Goal: Use online tool/utility: Utilize a website feature to perform a specific function

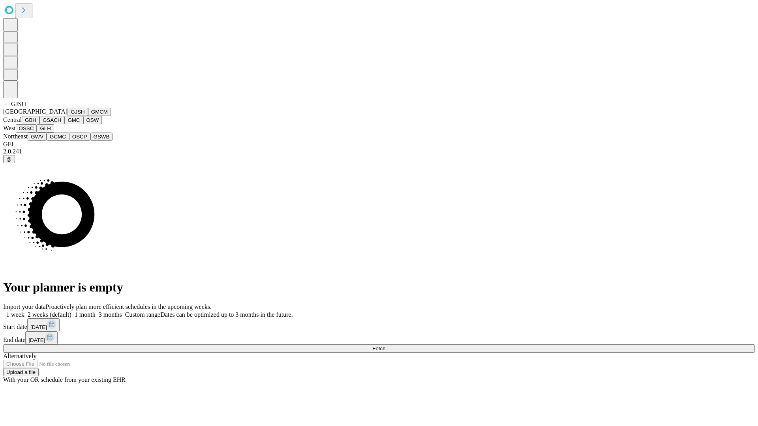
click at [67, 116] on button "GJSH" at bounding box center [77, 112] width 21 height 8
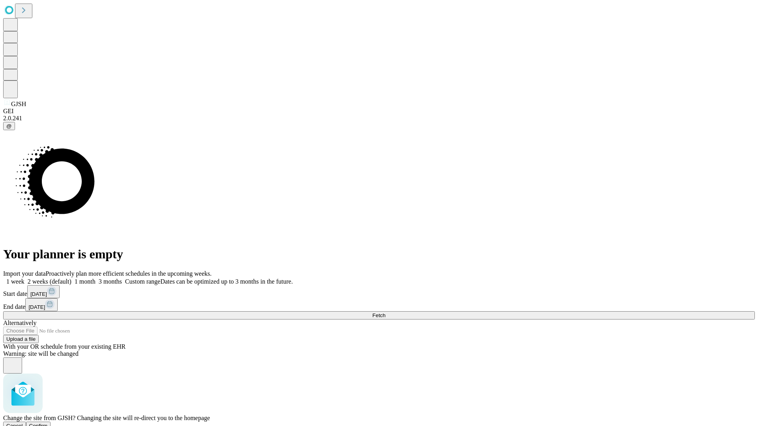
click at [48, 423] on span "Confirm" at bounding box center [38, 426] width 19 height 6
click at [96, 278] on label "1 month" at bounding box center [83, 281] width 24 height 7
click at [385, 313] on span "Fetch" at bounding box center [378, 316] width 13 height 6
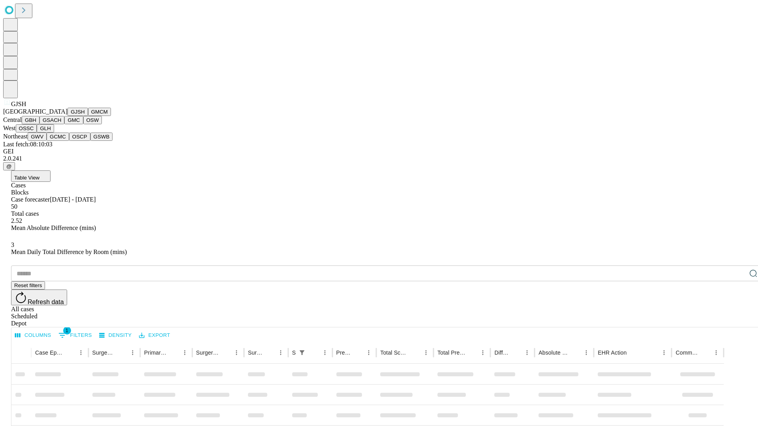
click at [88, 116] on button "GMCM" at bounding box center [99, 112] width 23 height 8
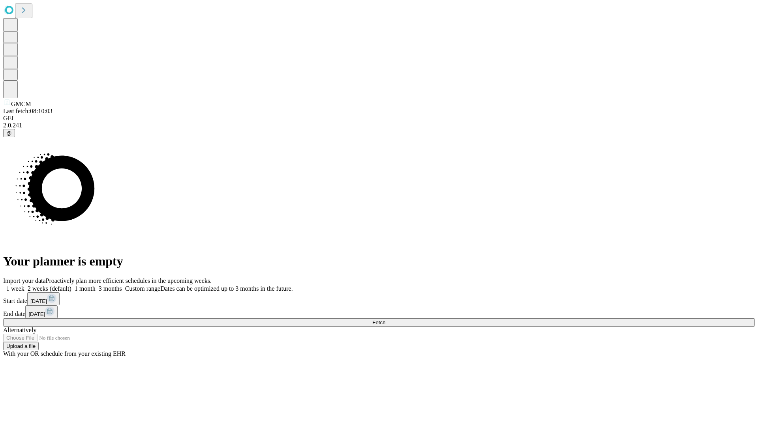
click at [96, 285] on label "1 month" at bounding box center [83, 288] width 24 height 7
click at [385, 320] on span "Fetch" at bounding box center [378, 323] width 13 height 6
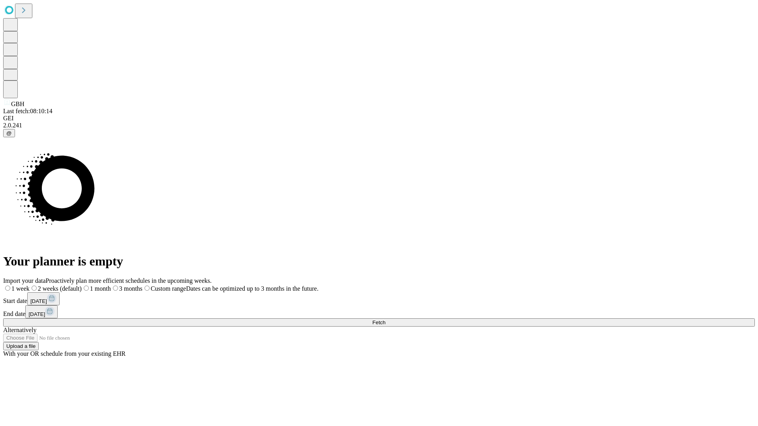
click at [111, 285] on label "1 month" at bounding box center [96, 288] width 29 height 7
click at [385, 320] on span "Fetch" at bounding box center [378, 323] width 13 height 6
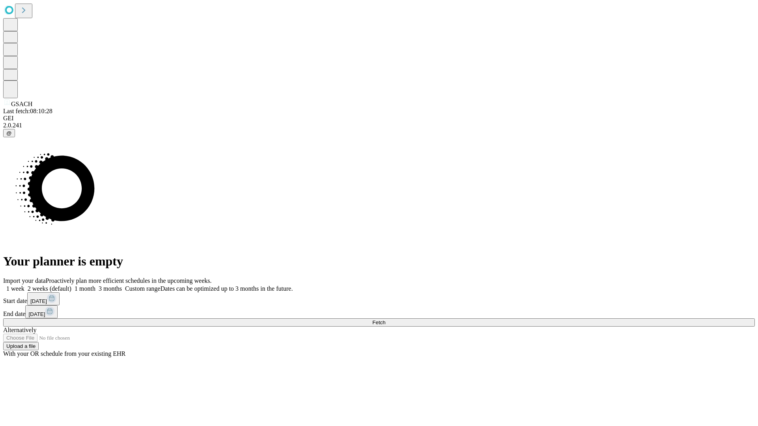
click at [385, 320] on span "Fetch" at bounding box center [378, 323] width 13 height 6
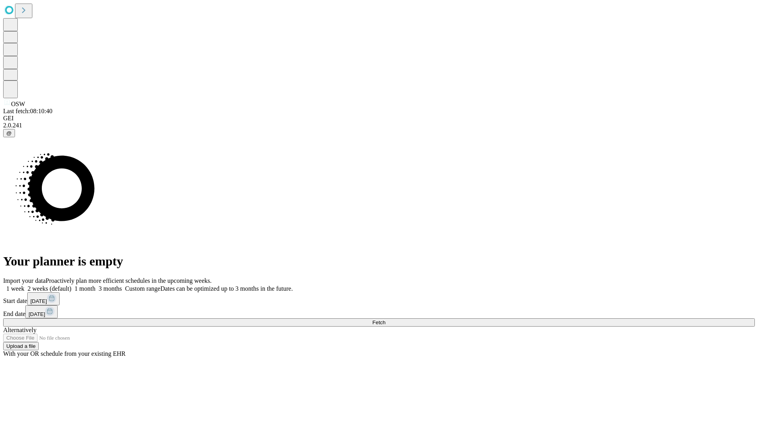
click at [96, 285] on label "1 month" at bounding box center [83, 288] width 24 height 7
click at [385, 320] on span "Fetch" at bounding box center [378, 323] width 13 height 6
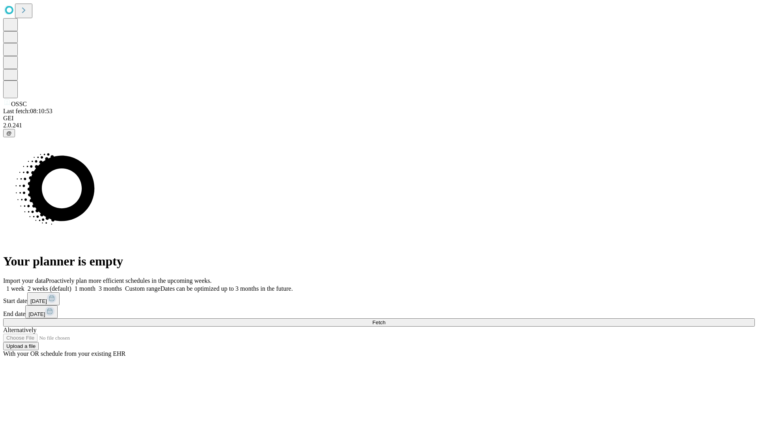
click at [96, 285] on label "1 month" at bounding box center [83, 288] width 24 height 7
click at [385, 320] on span "Fetch" at bounding box center [378, 323] width 13 height 6
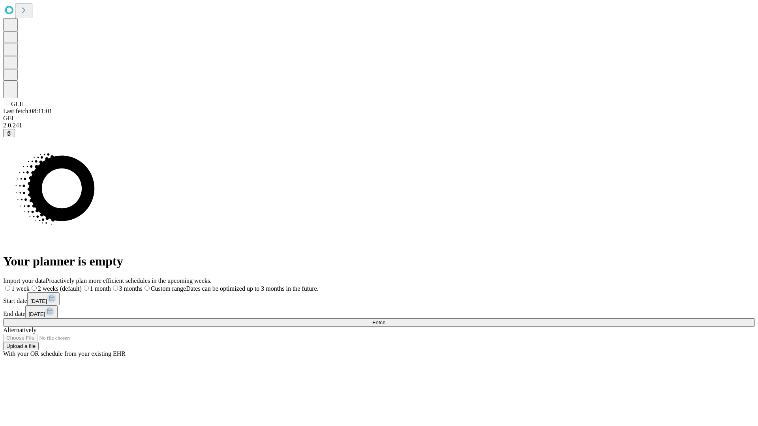
click at [111, 285] on label "1 month" at bounding box center [96, 288] width 29 height 7
click at [385, 320] on span "Fetch" at bounding box center [378, 323] width 13 height 6
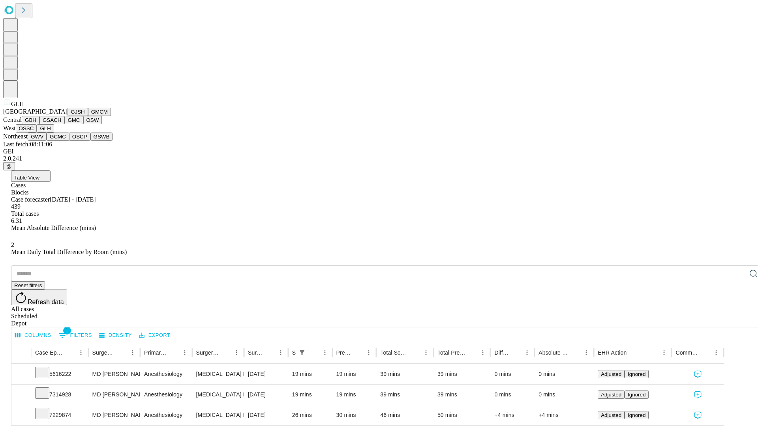
click at [47, 141] on button "GWV" at bounding box center [37, 137] width 19 height 8
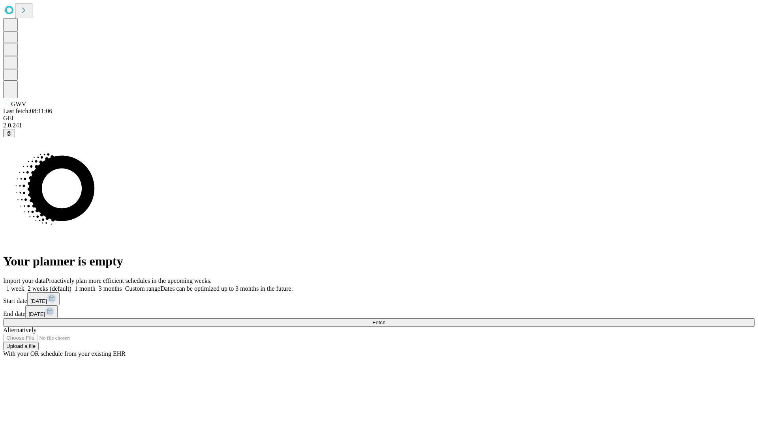
click at [96, 285] on label "1 month" at bounding box center [83, 288] width 24 height 7
click at [385, 320] on span "Fetch" at bounding box center [378, 323] width 13 height 6
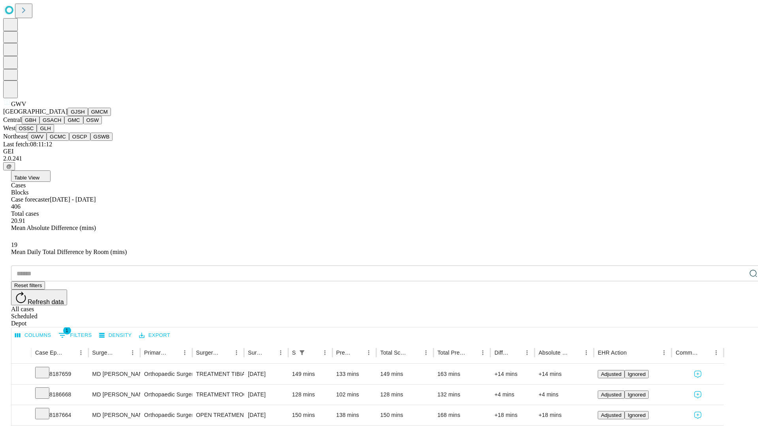
click at [61, 141] on button "GCMC" at bounding box center [58, 137] width 22 height 8
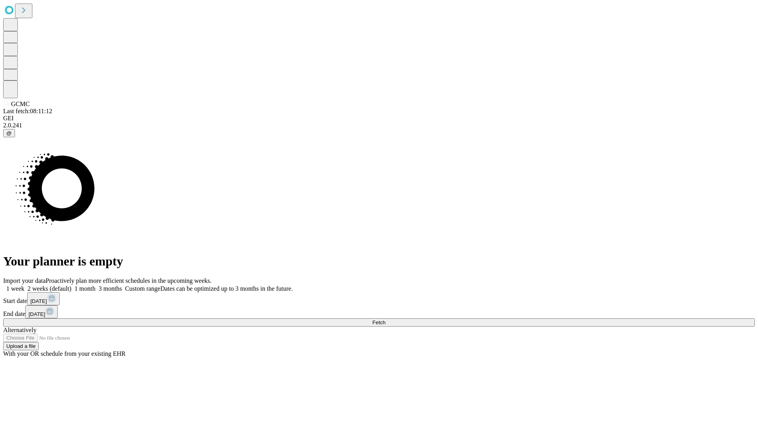
click at [96, 285] on label "1 month" at bounding box center [83, 288] width 24 height 7
click at [385, 320] on span "Fetch" at bounding box center [378, 323] width 13 height 6
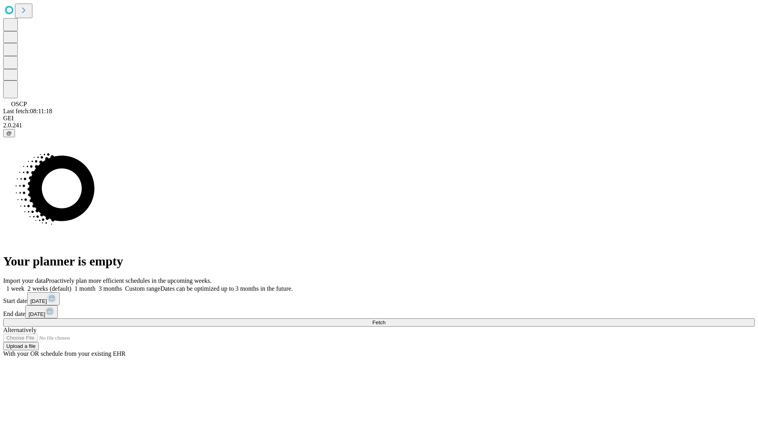
click at [96, 285] on label "1 month" at bounding box center [83, 288] width 24 height 7
click at [385, 320] on span "Fetch" at bounding box center [378, 323] width 13 height 6
